Goal: Task Accomplishment & Management: Manage account settings

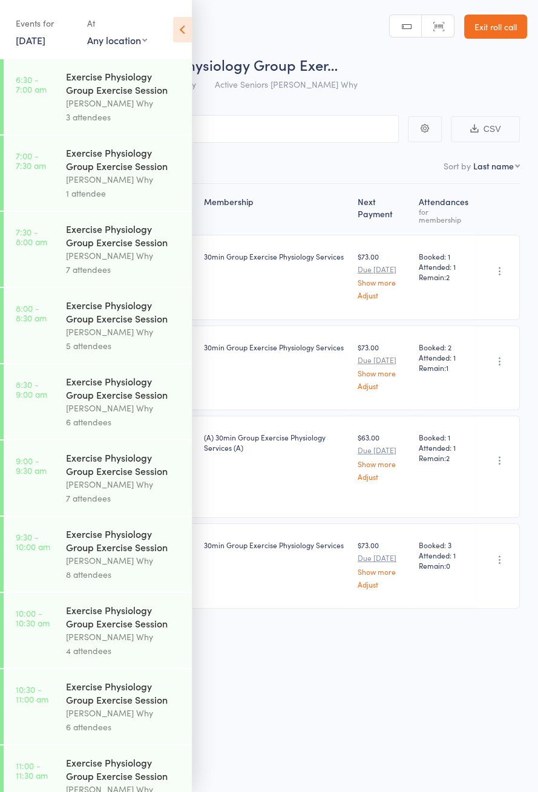
click at [25, 40] on link "[DATE]" at bounding box center [31, 39] width 30 height 13
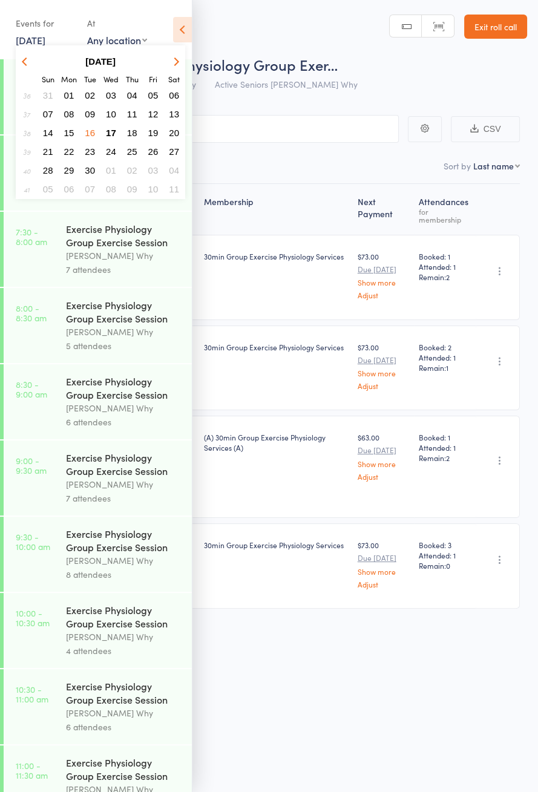
click at [110, 131] on span "17" at bounding box center [111, 133] width 10 height 10
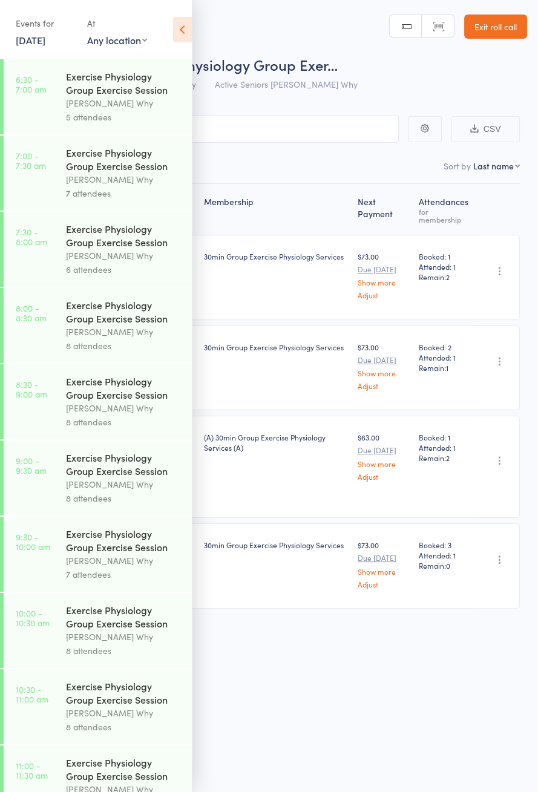
click at [87, 90] on div "Exercise Physiology Group Exercise Session" at bounding box center [124, 83] width 116 height 27
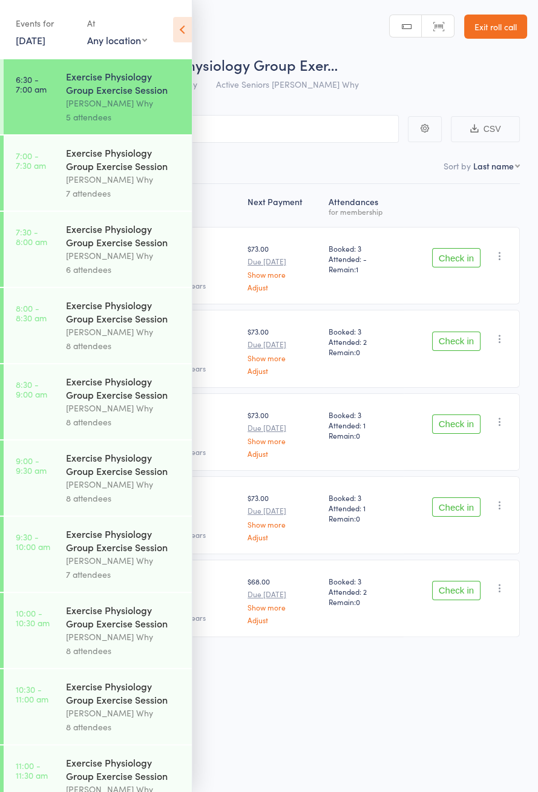
click at [180, 33] on icon at bounding box center [182, 29] width 19 height 25
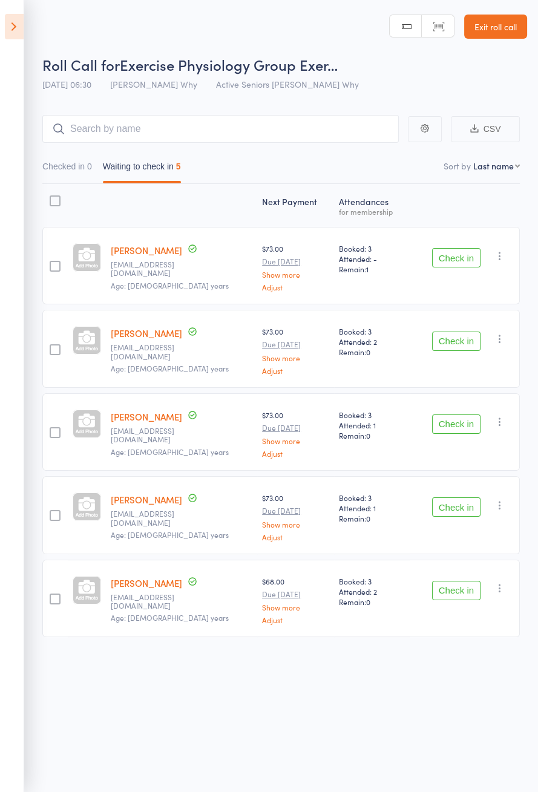
click at [460, 261] on button "Check in" at bounding box center [456, 257] width 48 height 19
click at [467, 254] on button "Check in" at bounding box center [456, 257] width 48 height 19
click at [467, 332] on button "Check in" at bounding box center [456, 341] width 48 height 19
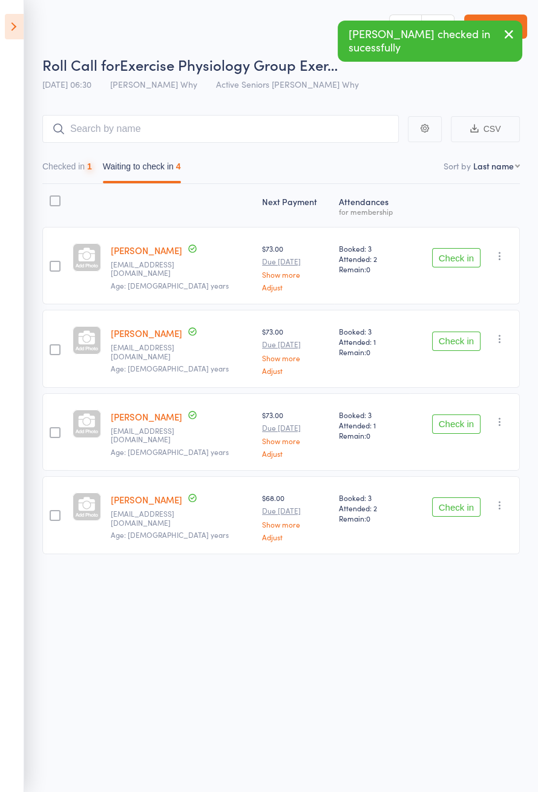
click at [464, 252] on button "Check in" at bounding box center [456, 257] width 48 height 19
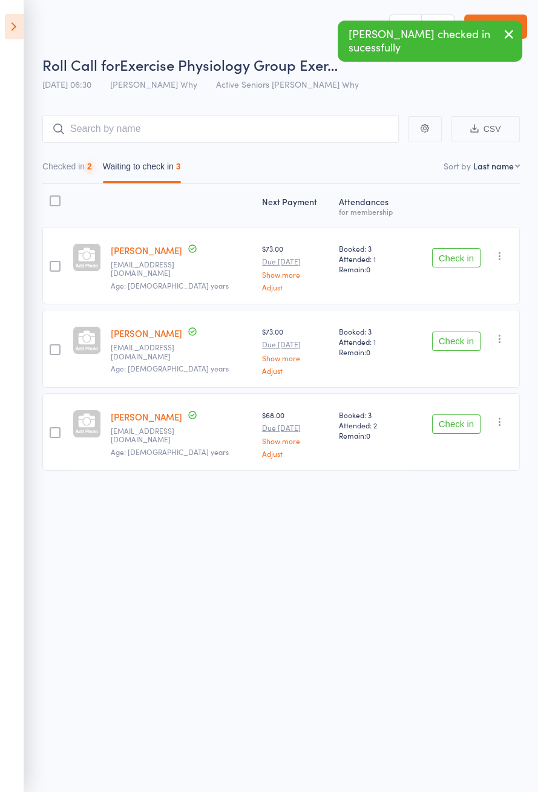
click at [461, 254] on button "Check in" at bounding box center [456, 257] width 48 height 19
click at [460, 252] on button "Check in" at bounding box center [456, 257] width 48 height 19
click at [460, 254] on button "Check in" at bounding box center [456, 257] width 48 height 19
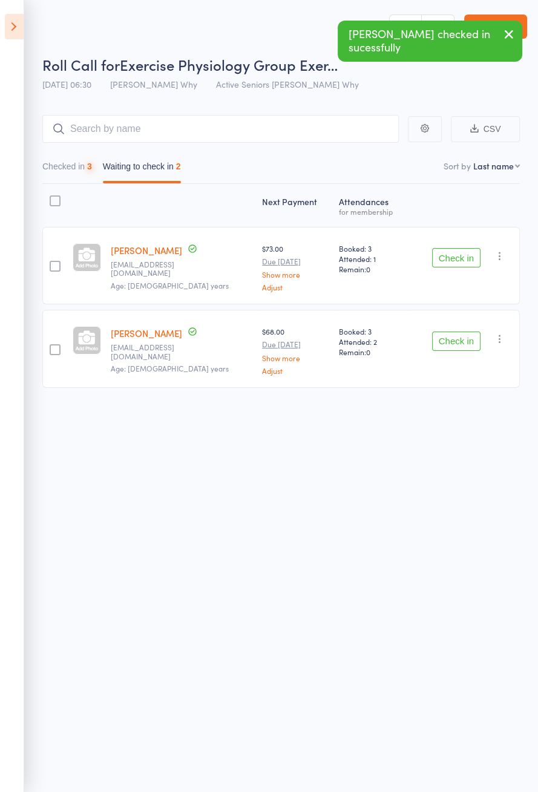
click at [462, 252] on button "Check in" at bounding box center [456, 257] width 48 height 19
click at [465, 252] on button "Check in" at bounding box center [456, 257] width 48 height 19
click at [467, 332] on button "Check in" at bounding box center [456, 341] width 48 height 19
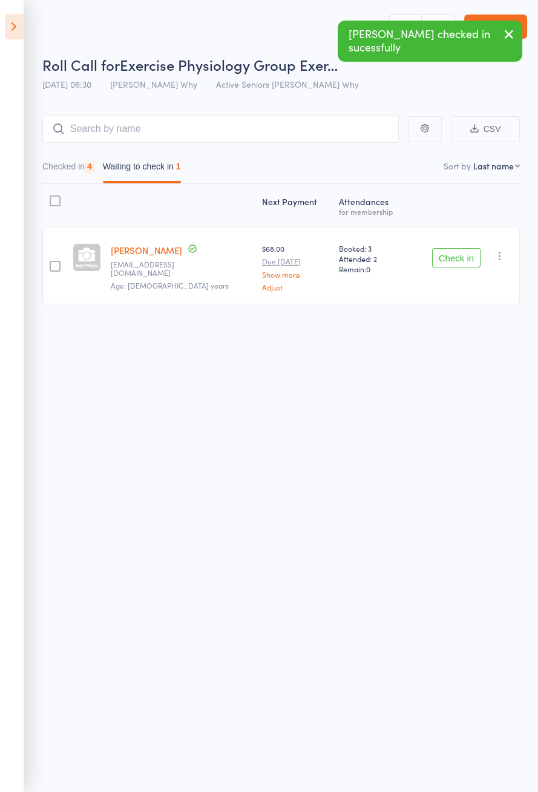
click at [468, 253] on button "Check in" at bounding box center [456, 257] width 48 height 19
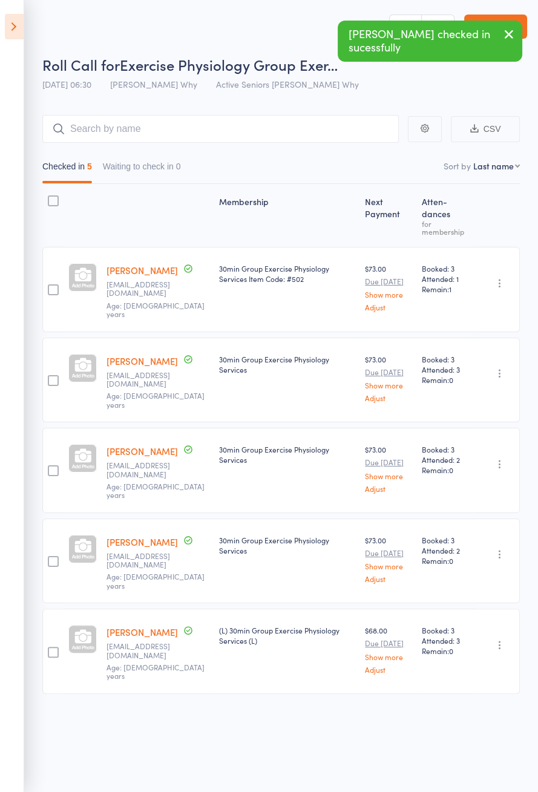
click at [8, 38] on icon at bounding box center [14, 26] width 19 height 25
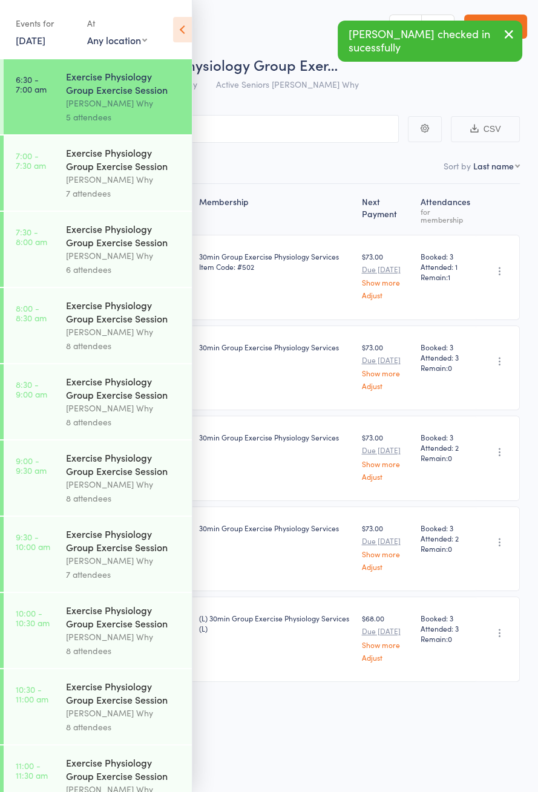
click at [90, 171] on div "Exercise Physiology Group Exercise Session" at bounding box center [124, 159] width 116 height 27
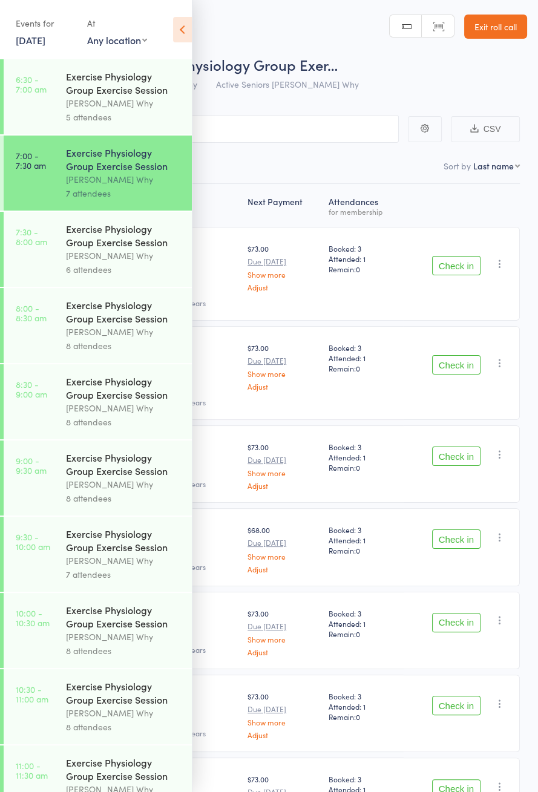
click at [183, 31] on icon at bounding box center [182, 29] width 19 height 25
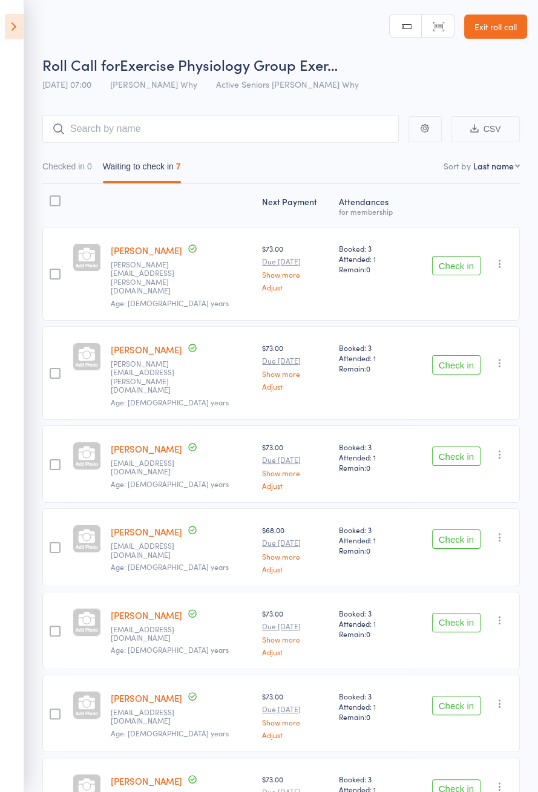
click at [468, 260] on button "Check in" at bounding box center [456, 265] width 48 height 19
click at [463, 259] on button "Check in" at bounding box center [456, 265] width 48 height 19
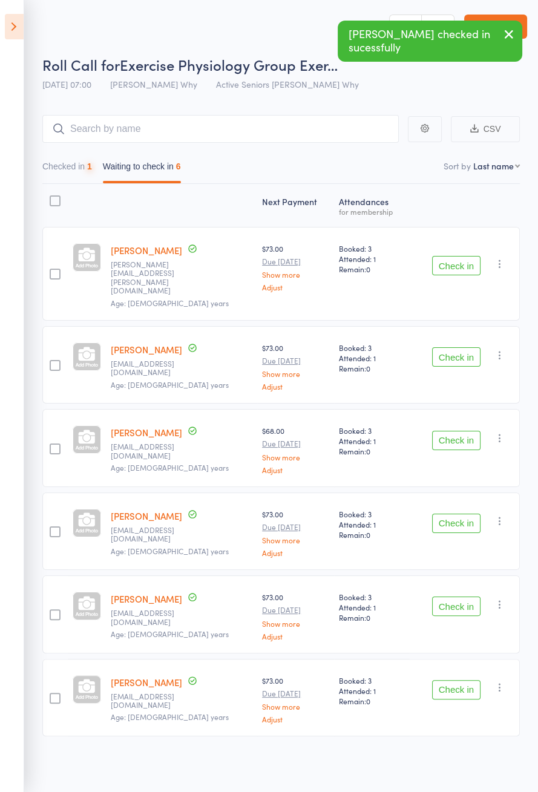
click at [463, 256] on button "Check in" at bounding box center [456, 265] width 48 height 19
click at [460, 347] on button "Check in" at bounding box center [456, 356] width 48 height 19
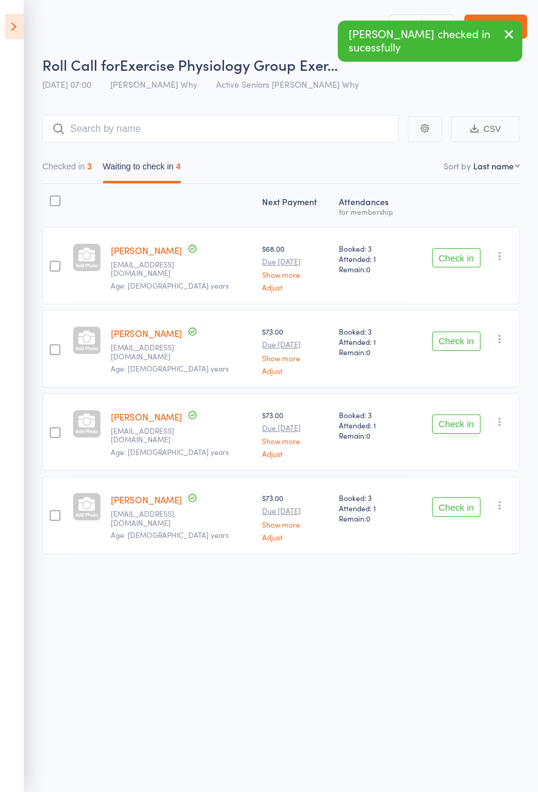
click at [471, 237] on div "Check in Check in Send message Add Note Add Task Add Flag Remove Mark absent" at bounding box center [465, 265] width 110 height 77
click at [465, 248] on button "Check in" at bounding box center [456, 257] width 48 height 19
click at [464, 249] on button "Check in" at bounding box center [456, 257] width 48 height 19
click at [458, 254] on button "Check in" at bounding box center [456, 257] width 48 height 19
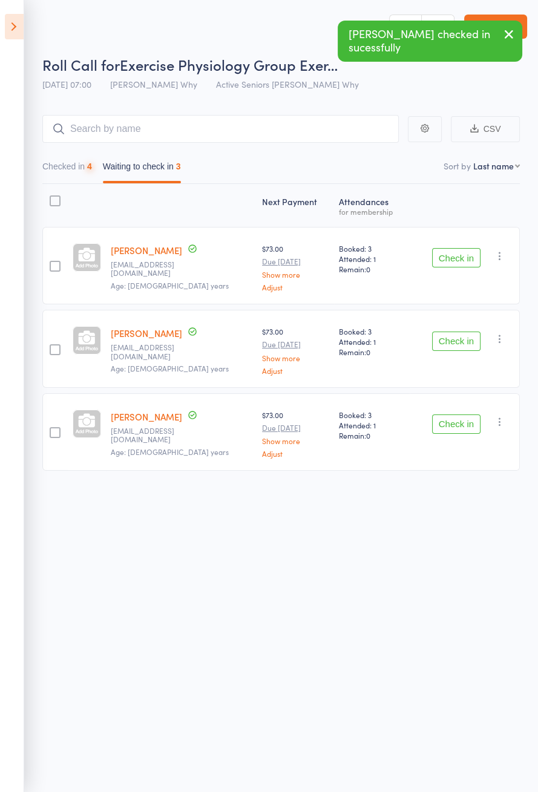
click at [459, 256] on button "Check in" at bounding box center [456, 257] width 48 height 19
click at [457, 256] on button "Check in" at bounding box center [456, 257] width 48 height 19
click at [459, 332] on button "Check in" at bounding box center [456, 341] width 48 height 19
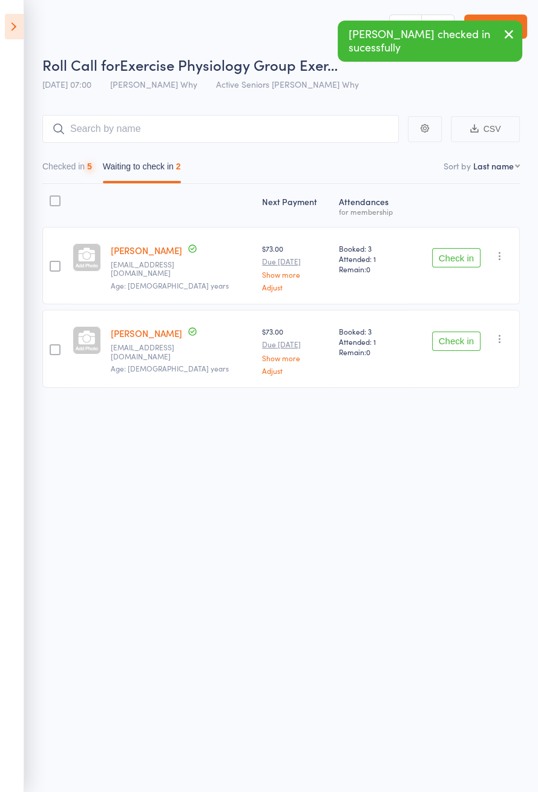
click at [459, 261] on button "Check in" at bounding box center [456, 257] width 48 height 19
click at [459, 332] on button "Check in" at bounding box center [456, 341] width 48 height 19
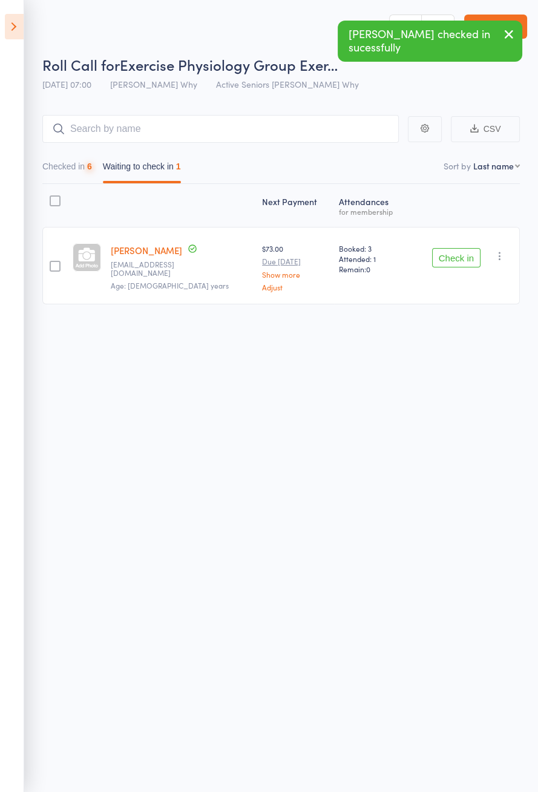
click at [460, 259] on button "Check in" at bounding box center [456, 257] width 48 height 19
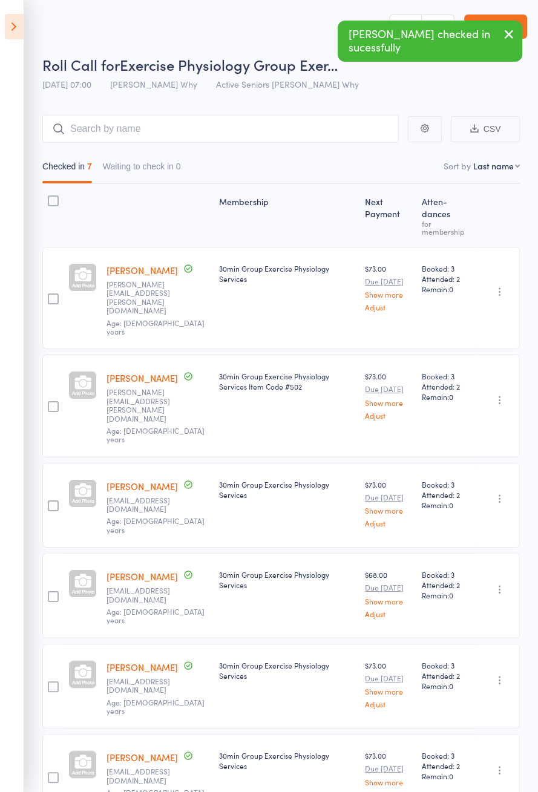
click at [7, 33] on icon at bounding box center [14, 26] width 19 height 25
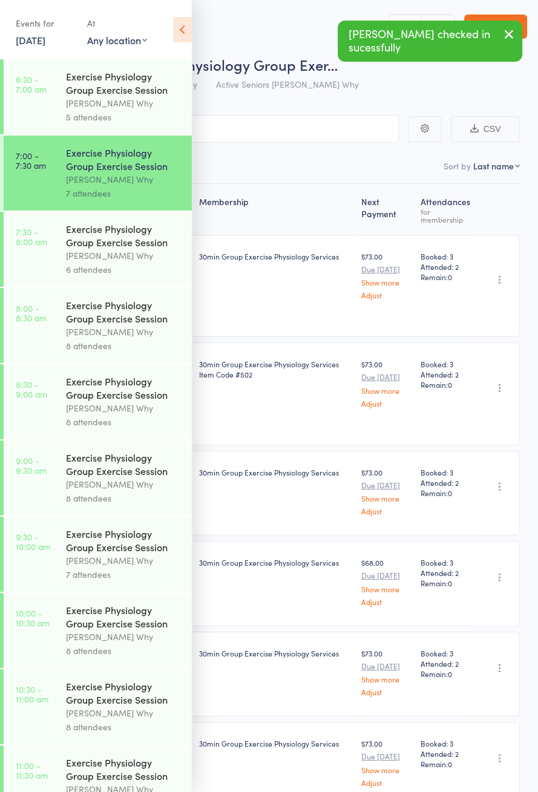
click at [64, 249] on link "7:30 - 8:00 am Exercise Physiology Group Exercise Session Dee Why 6 attendees" at bounding box center [98, 249] width 188 height 75
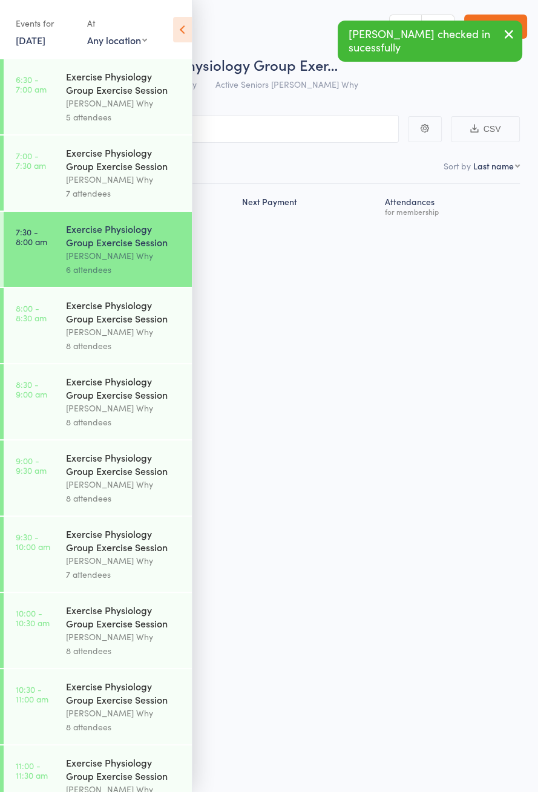
click at [188, 33] on icon at bounding box center [182, 29] width 19 height 25
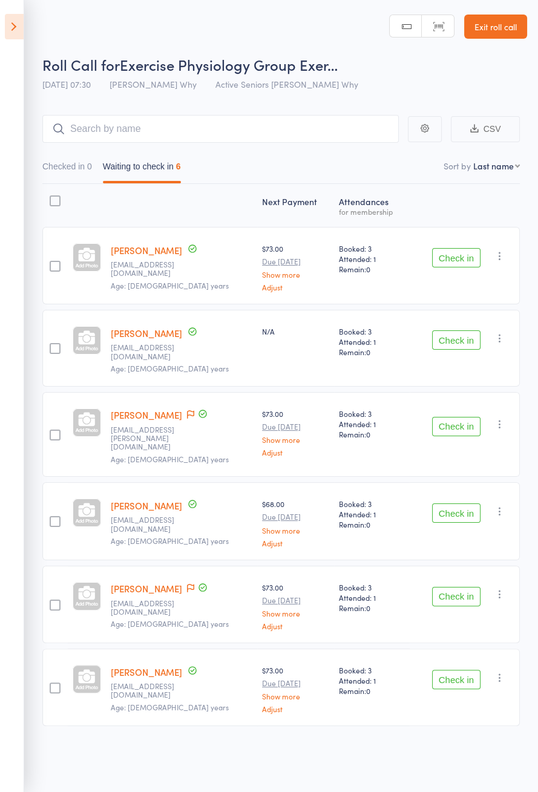
click at [187, 410] on icon at bounding box center [190, 414] width 7 height 8
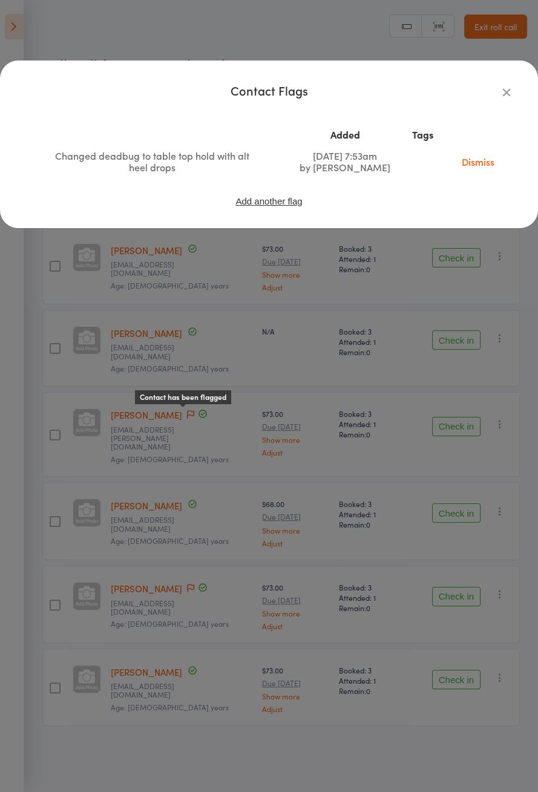
click at [68, 494] on div "Contact Flags Added Tags Changed deadbug to table top hold with alt heel drops …" at bounding box center [269, 396] width 538 height 792
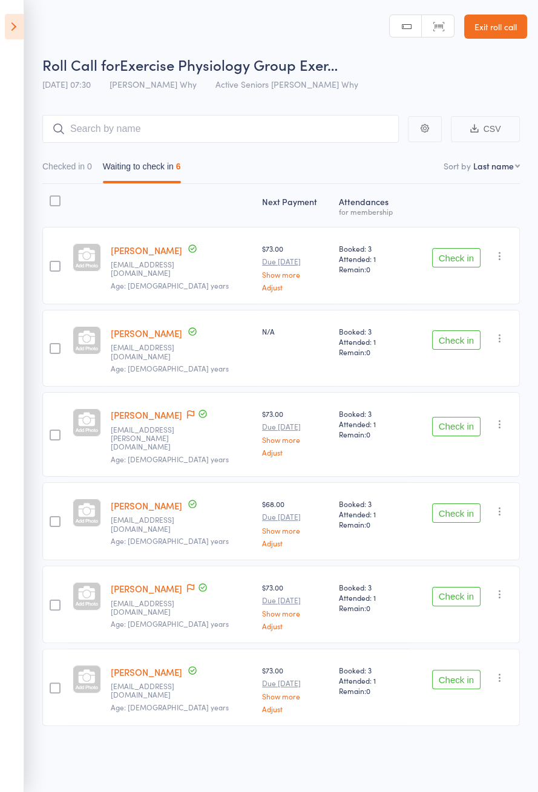
click at [192, 584] on icon at bounding box center [190, 588] width 7 height 8
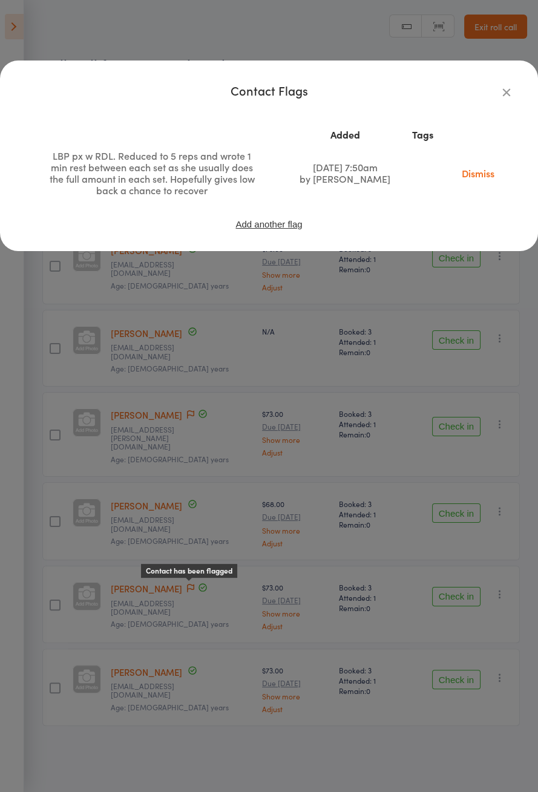
click at [36, 603] on div "Contact Flags Added Tags LBP px w RDL. Reduced to 5 reps and wrote 1 min rest b…" at bounding box center [269, 396] width 538 height 792
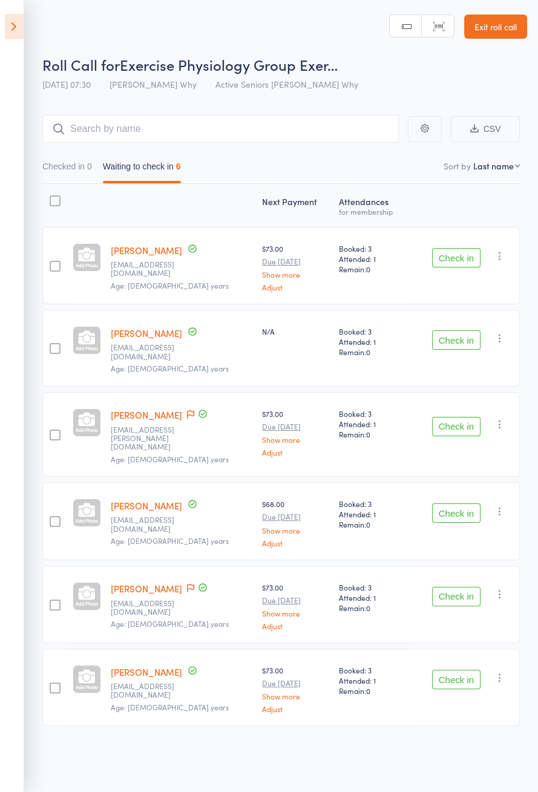
click at [187, 410] on icon at bounding box center [190, 414] width 7 height 8
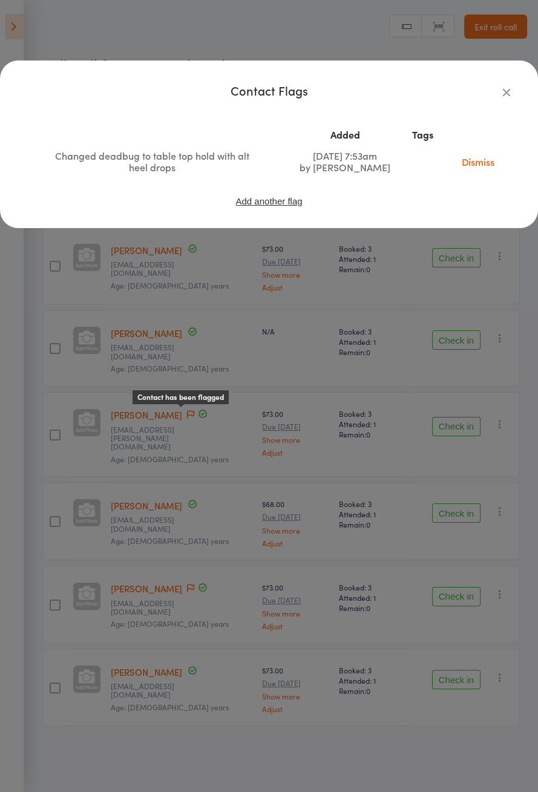
click at [50, 594] on div "Contact Flags Added Tags Changed deadbug to table top hold with alt heel drops …" at bounding box center [269, 396] width 538 height 792
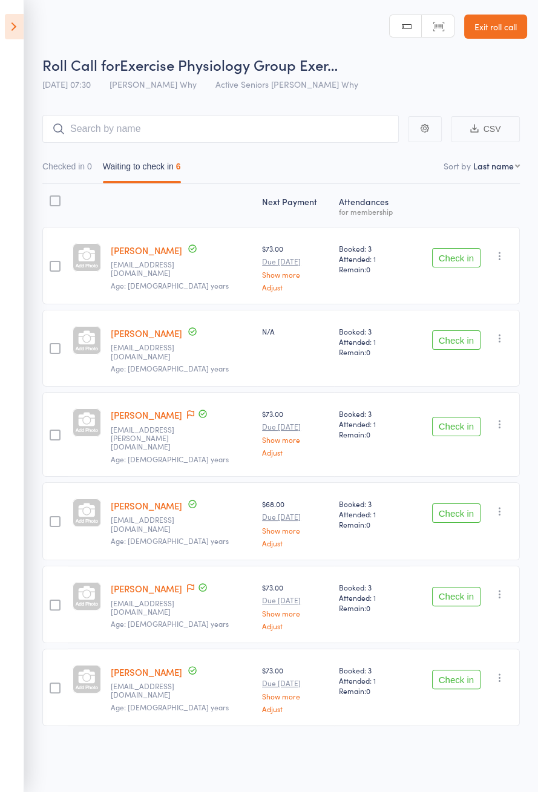
click at [190, 584] on icon at bounding box center [190, 588] width 7 height 8
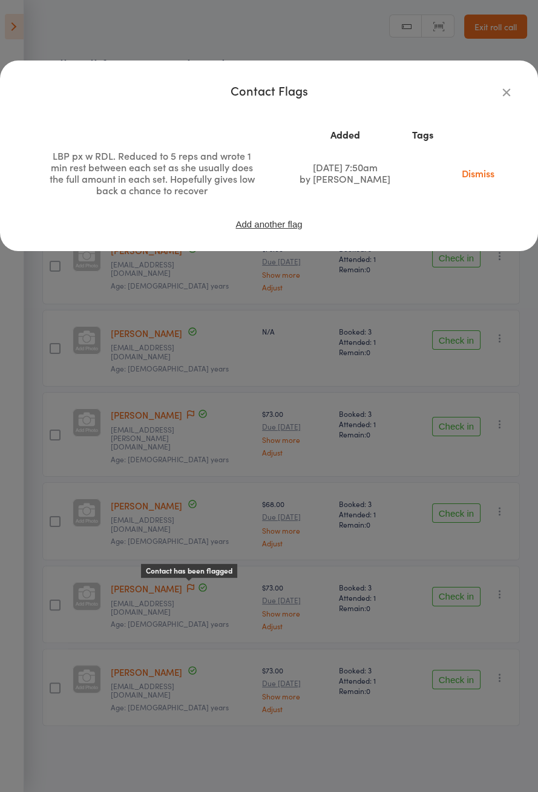
click at [59, 594] on div "Contact Flags Added Tags LBP px w RDL. Reduced to 5 reps and wrote 1 min rest b…" at bounding box center [269, 396] width 538 height 792
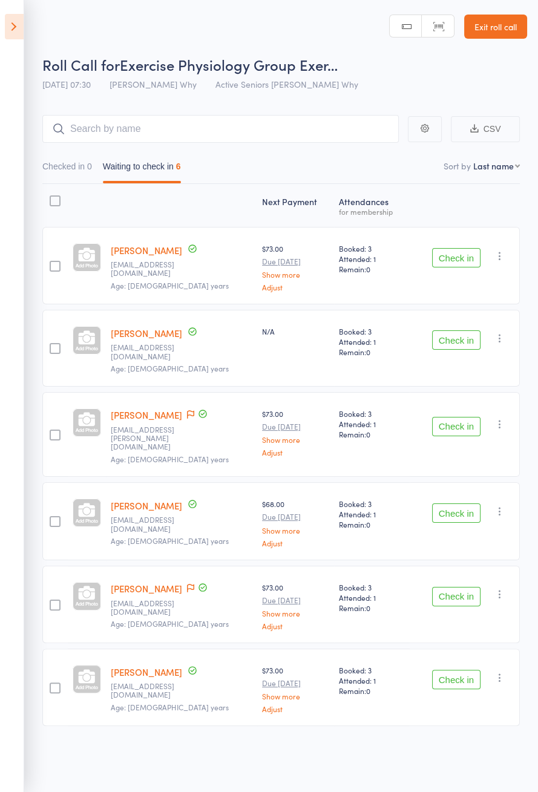
click at [466, 254] on button "Check in" at bounding box center [456, 257] width 48 height 19
click at [467, 252] on button "Check in" at bounding box center [456, 257] width 48 height 19
click at [465, 252] on button "Check in" at bounding box center [456, 257] width 48 height 19
click at [461, 252] on button "Check in" at bounding box center [456, 257] width 48 height 19
click at [461, 330] on button "Check in" at bounding box center [456, 339] width 48 height 19
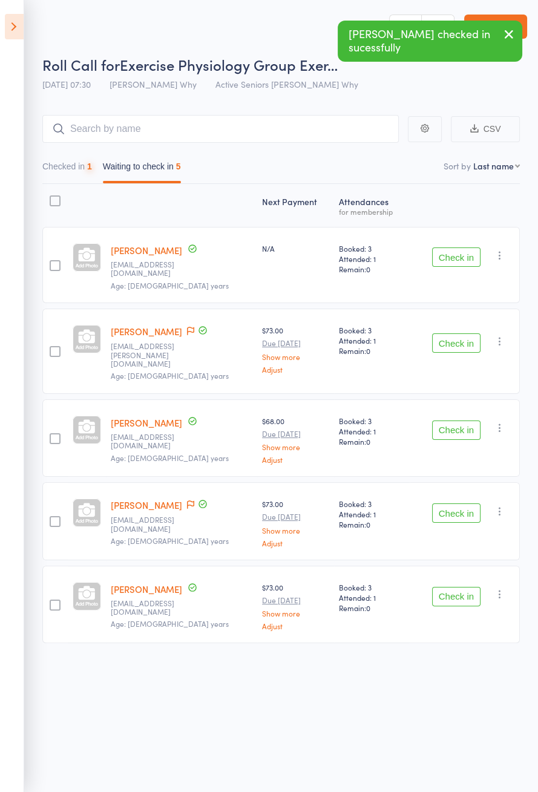
click at [463, 249] on button "Check in" at bounding box center [456, 256] width 48 height 19
click at [463, 333] on button "Check in" at bounding box center [456, 342] width 48 height 19
click at [465, 333] on button "Check in" at bounding box center [456, 342] width 48 height 19
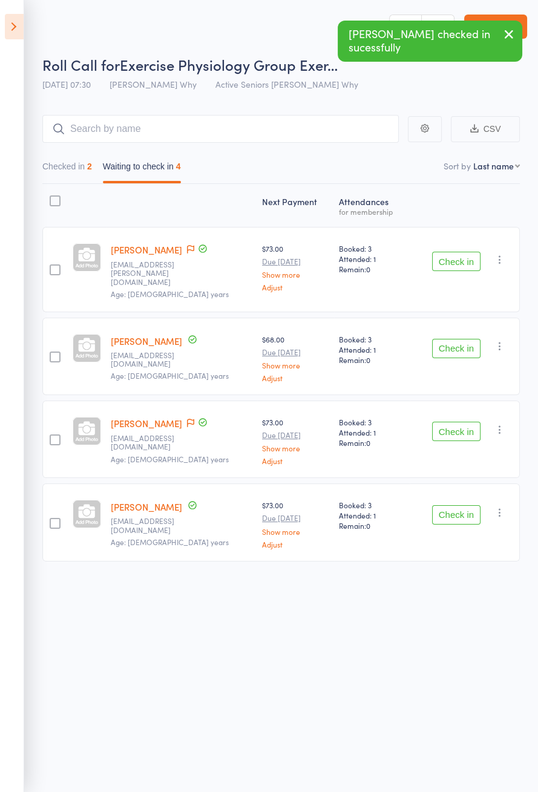
click at [465, 252] on button "Check in" at bounding box center [456, 261] width 48 height 19
click at [466, 252] on button "Check in" at bounding box center [456, 261] width 48 height 19
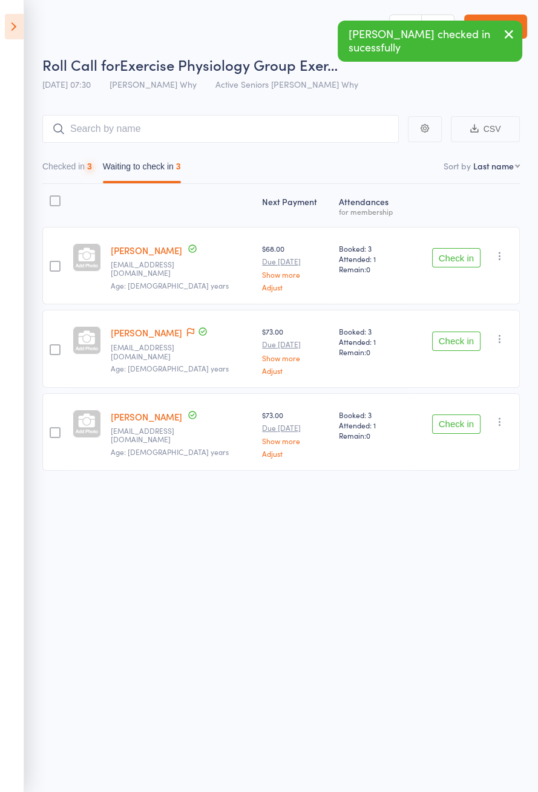
click at [467, 248] on button "Check in" at bounding box center [456, 257] width 48 height 19
click at [467, 252] on button "Check in" at bounding box center [456, 257] width 48 height 19
click at [465, 252] on button "Check in" at bounding box center [456, 257] width 48 height 19
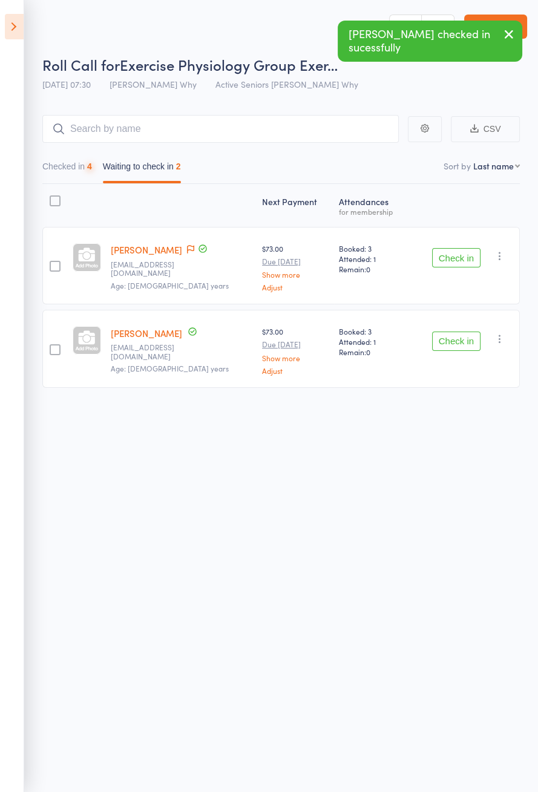
click at [467, 252] on button "Check in" at bounding box center [456, 257] width 48 height 19
click at [466, 252] on button "Check in" at bounding box center [456, 257] width 48 height 19
click at [466, 332] on button "Check in" at bounding box center [456, 341] width 48 height 19
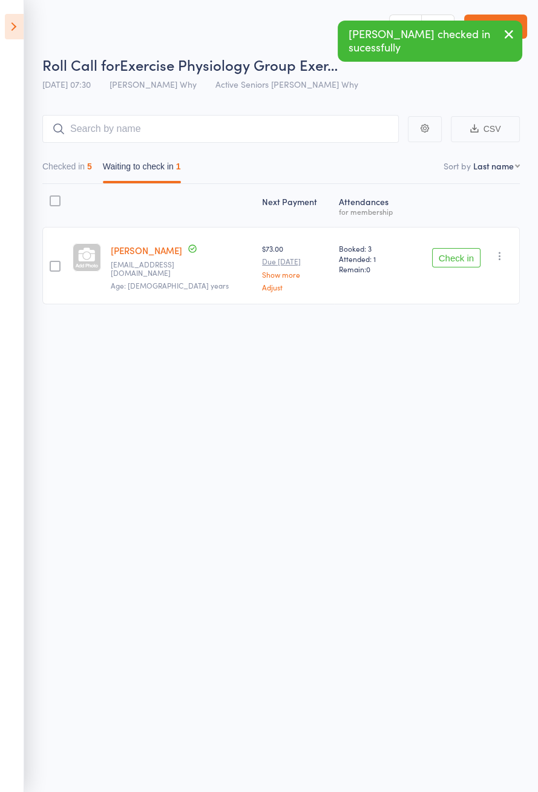
click at [465, 252] on button "Check in" at bounding box center [456, 257] width 48 height 19
click at [467, 252] on button "Check in" at bounding box center [456, 257] width 48 height 19
